Goal: Navigation & Orientation: Find specific page/section

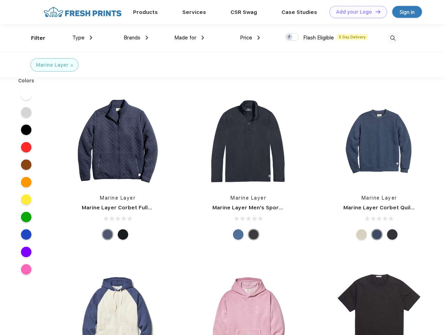
scroll to position [0, 0]
click at [356, 12] on link "Add your Logo Design Tool" at bounding box center [358, 12] width 58 height 12
click at [0, 0] on div "Design Tool" at bounding box center [0, 0] width 0 height 0
click at [375, 12] on link "Add your Logo Design Tool" at bounding box center [358, 12] width 58 height 12
click at [34, 38] on div "Filter" at bounding box center [38, 38] width 14 height 8
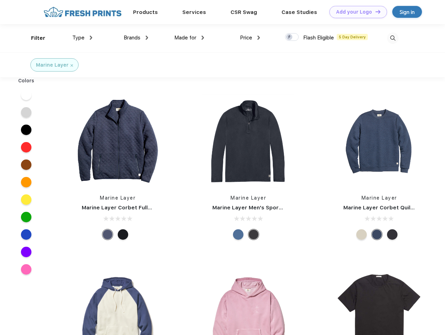
click at [82, 38] on span "Type" at bounding box center [78, 38] width 12 height 6
click at [136, 38] on span "Brands" at bounding box center [132, 38] width 17 height 6
click at [189, 38] on span "Made for" at bounding box center [185, 38] width 22 height 6
click at [250, 38] on span "Price" at bounding box center [246, 38] width 12 height 6
click at [292, 37] on div at bounding box center [292, 37] width 14 height 8
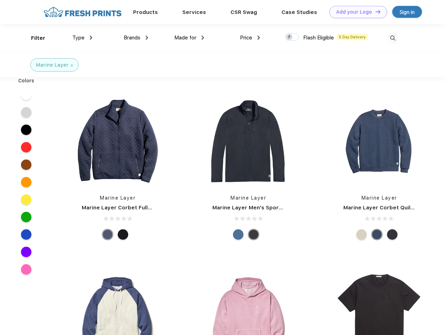
click at [290, 37] on input "checkbox" at bounding box center [287, 35] width 5 height 5
click at [393, 38] on img at bounding box center [393, 38] width 12 height 12
